Goal: Task Accomplishment & Management: Use online tool/utility

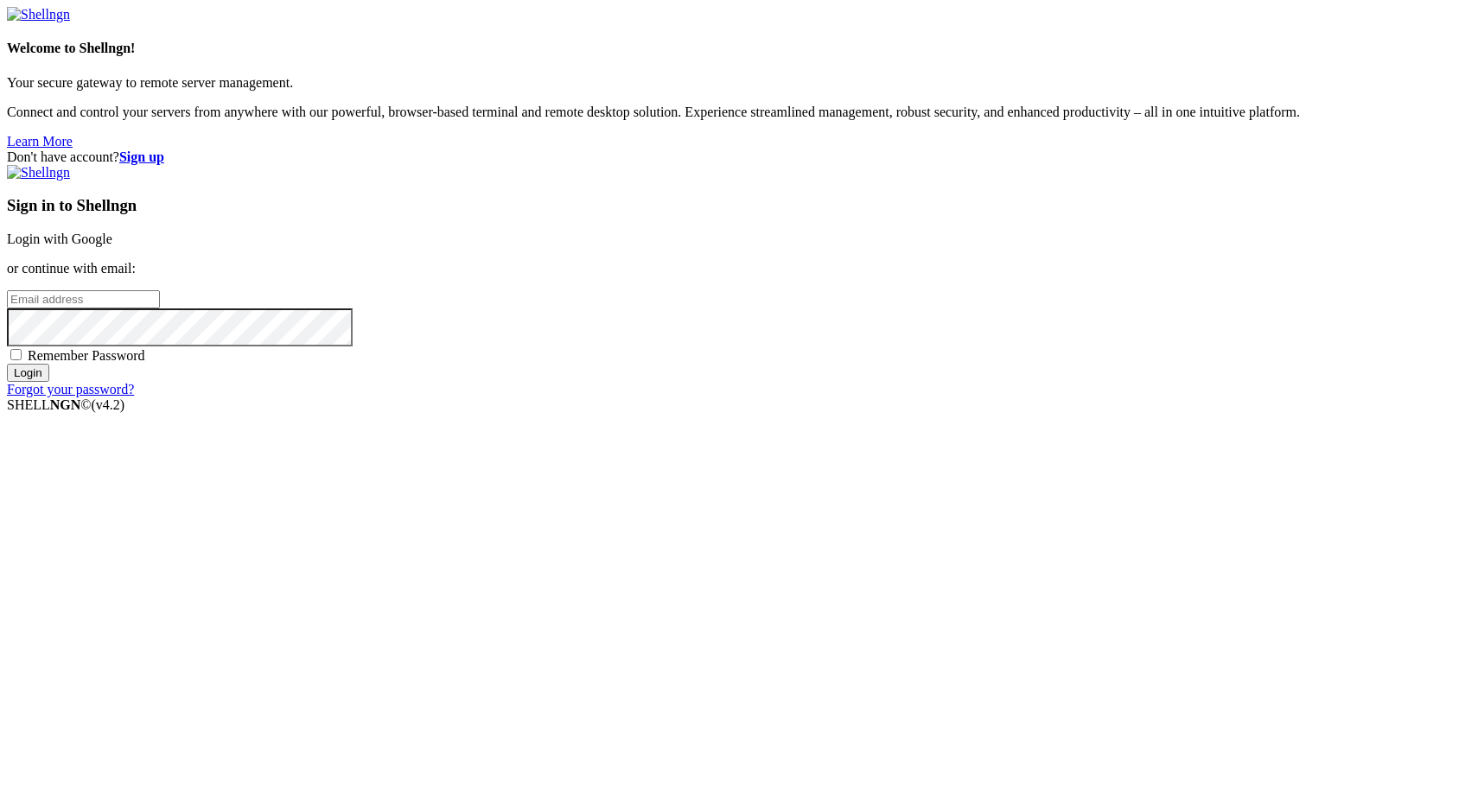
click at [160, 308] on input "email" at bounding box center [83, 299] width 153 height 18
type input "[PERSON_NAME][EMAIL_ADDRESS][DOMAIN_NAME]"
click at [955, 397] on div "Sign in to Shellngn Login with Google or continue with email: [PERSON_NAME][EMA…" at bounding box center [739, 281] width 1464 height 232
click at [49, 382] on input "Login" at bounding box center [28, 373] width 42 height 18
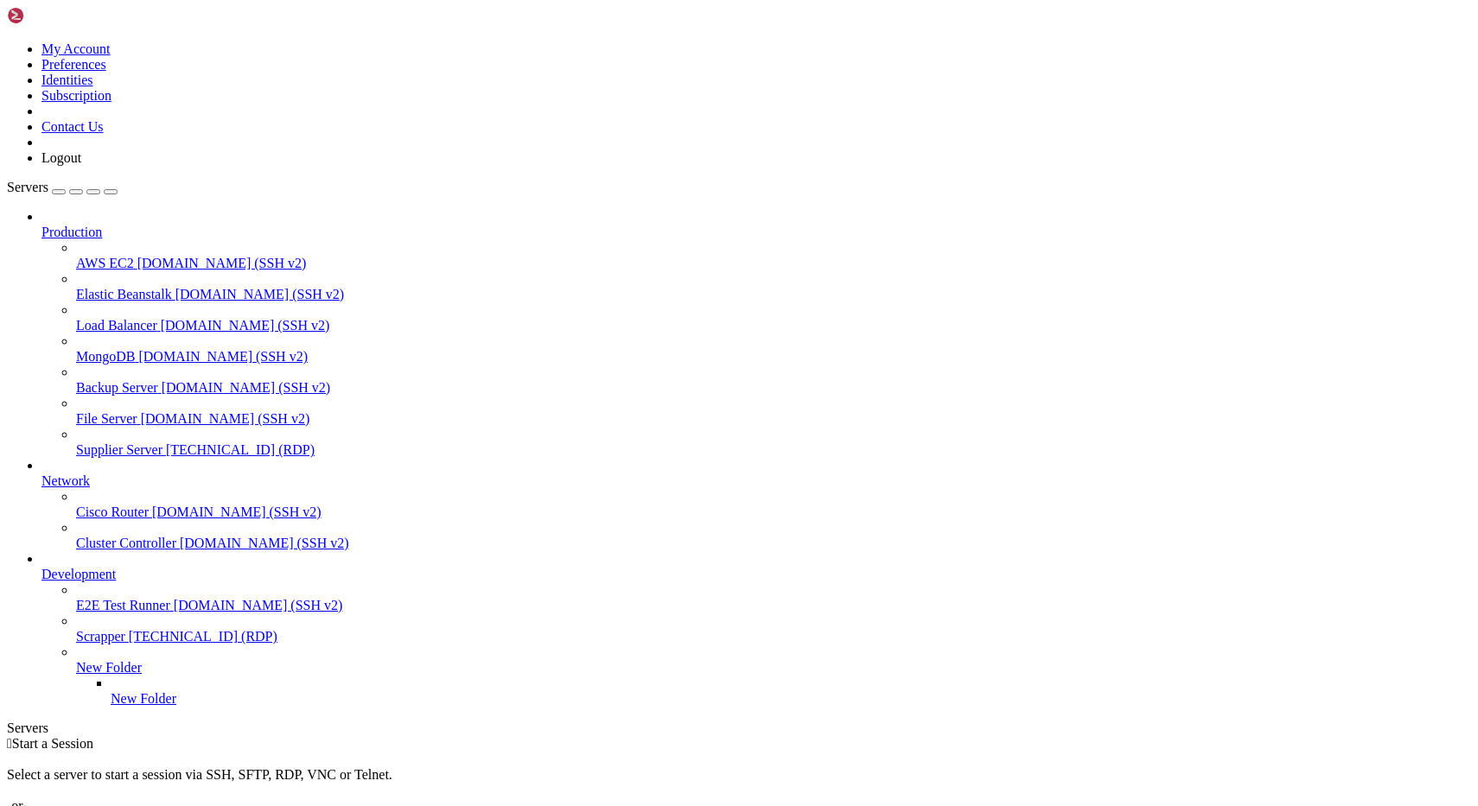
click at [166, 442] on span "[TECHNICAL_ID] (RDP)" at bounding box center [240, 449] width 149 height 15
click at [346, 766] on div "" at bounding box center [755, 774] width 1429 height 16
click at [149, 442] on span "Supplier Server" at bounding box center [119, 449] width 86 height 15
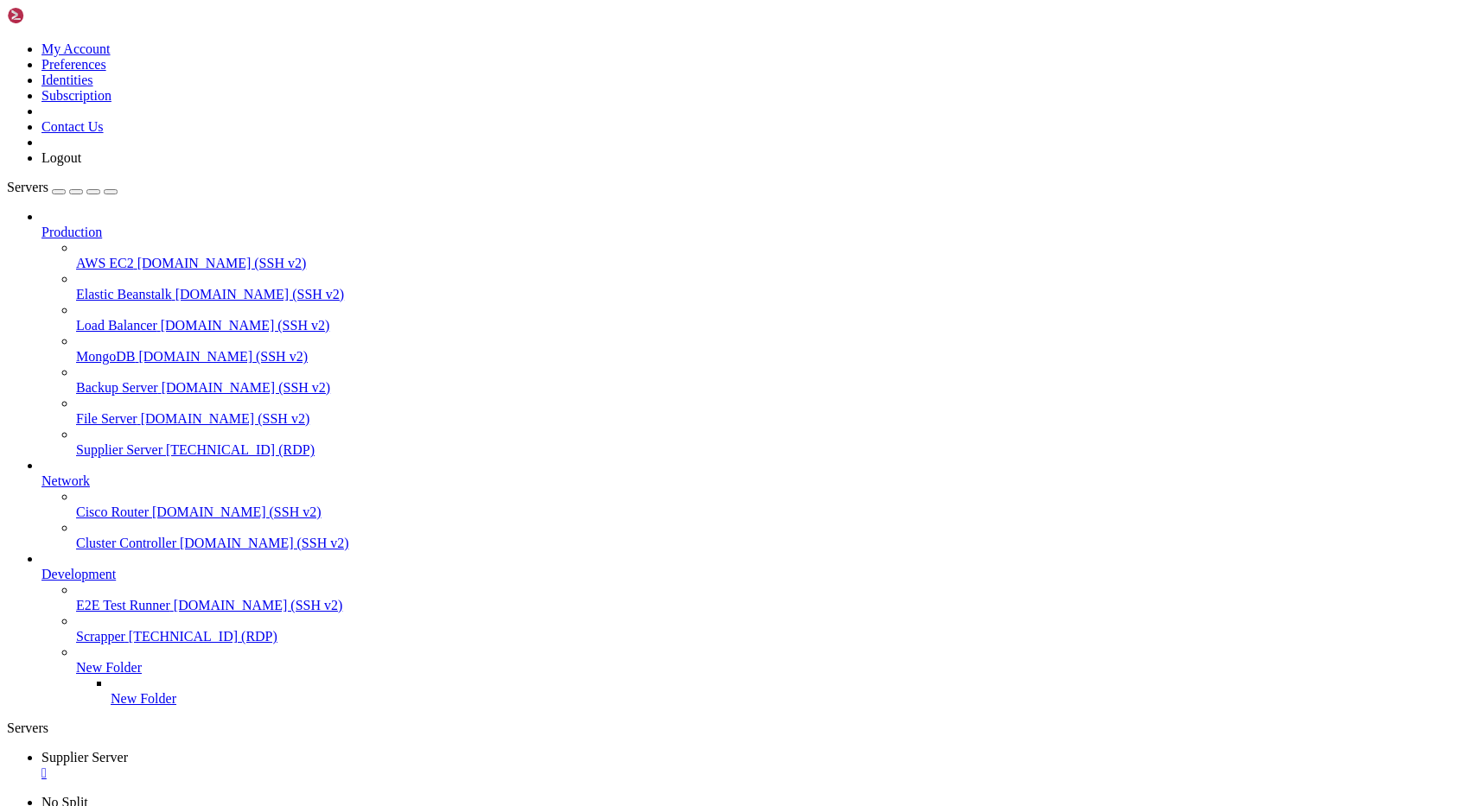
click at [346, 766] on div "" at bounding box center [755, 774] width 1429 height 16
